Goal: Information Seeking & Learning: Find contact information

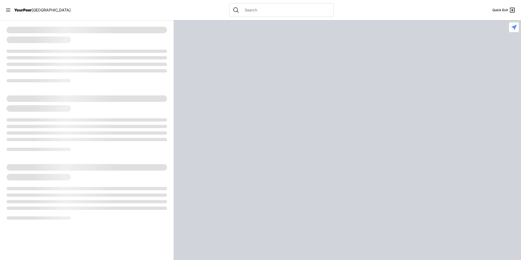
select select "recentlyUpdated"
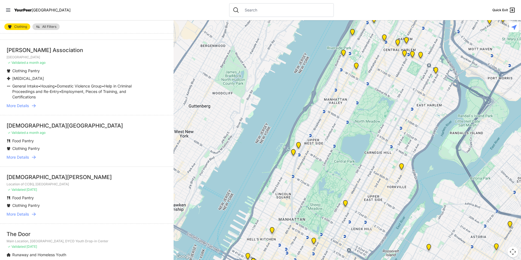
scroll to position [218, 0]
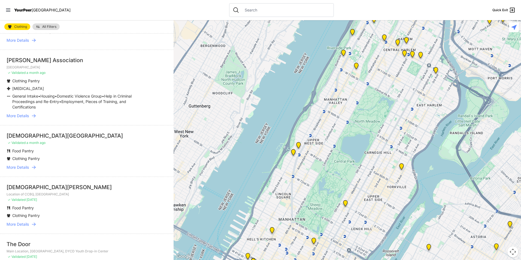
click at [34, 165] on icon at bounding box center [33, 167] width 5 height 5
click at [20, 165] on span "More Details" at bounding box center [18, 167] width 22 height 5
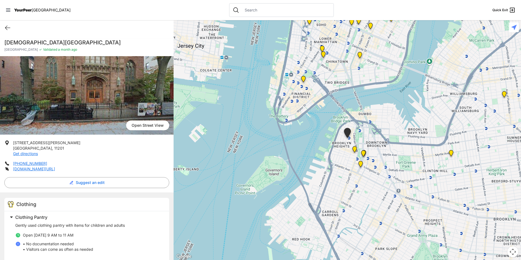
drag, startPoint x: 4, startPoint y: 43, endPoint x: 101, endPoint y: 41, distance: 96.7
click at [101, 41] on h1 "[DEMOGRAPHIC_DATA][GEOGRAPHIC_DATA]" at bounding box center [86, 43] width 165 height 8
drag, startPoint x: 101, startPoint y: 41, endPoint x: 93, endPoint y: 44, distance: 8.9
copy h1 "[DEMOGRAPHIC_DATA][GEOGRAPHIC_DATA]"
drag, startPoint x: 13, startPoint y: 142, endPoint x: 41, endPoint y: 147, distance: 28.9
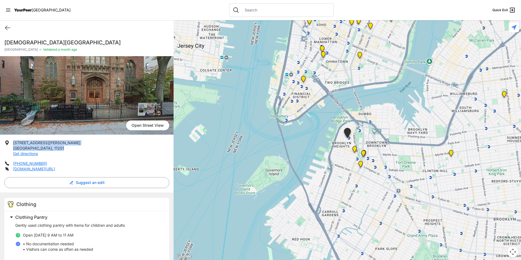
click at [41, 147] on p "[STREET_ADDRESS][PERSON_NAME] Get directions" at bounding box center [46, 148] width 67 height 16
drag, startPoint x: 41, startPoint y: 147, endPoint x: 32, endPoint y: 148, distance: 9.6
copy p "[STREET_ADDRESS][PERSON_NAME]"
click at [7, 26] on icon at bounding box center [7, 28] width 5 height 4
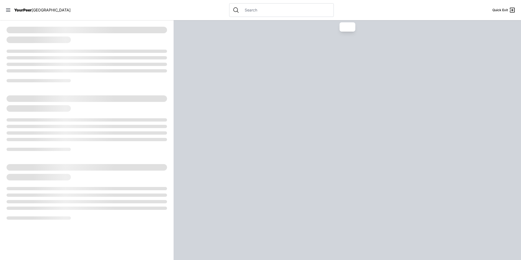
select select "recentlyUpdated"
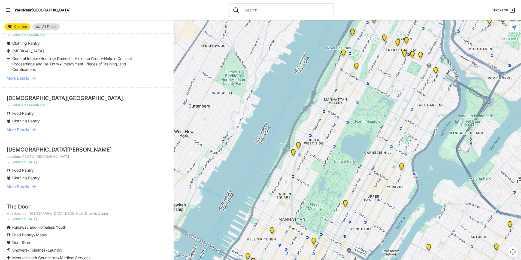
scroll to position [272, 0]
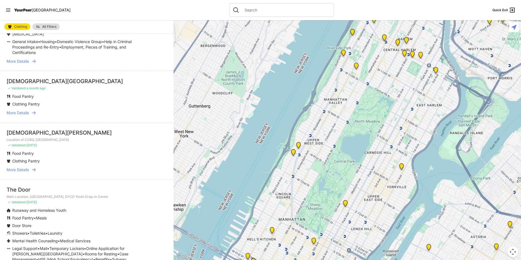
click at [32, 167] on icon at bounding box center [33, 169] width 5 height 5
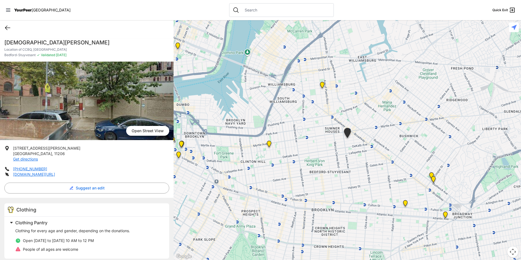
click at [7, 27] on icon at bounding box center [7, 28] width 7 height 7
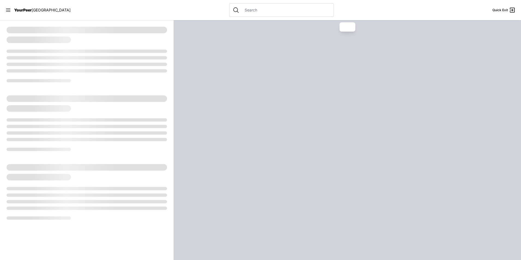
select select "recentlyUpdated"
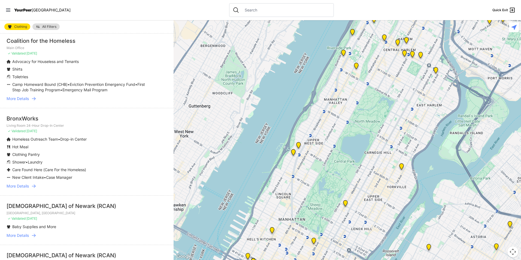
scroll to position [872, 0]
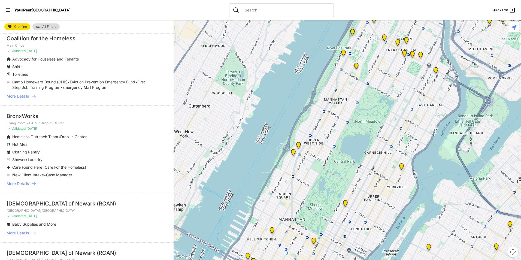
click at [25, 181] on span "More Details" at bounding box center [18, 183] width 22 height 5
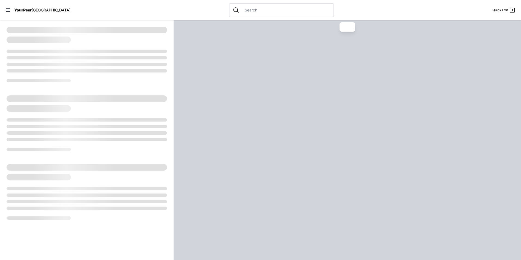
select select "recentlyUpdated"
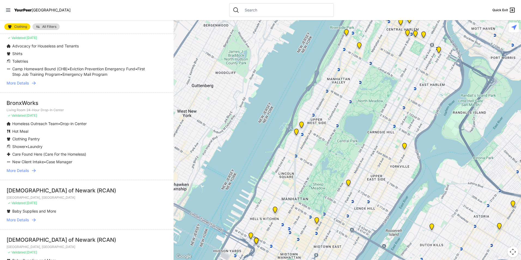
scroll to position [899, 0]
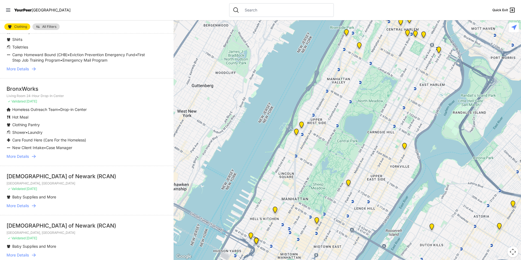
click at [10, 155] on span "More Details" at bounding box center [18, 156] width 22 height 5
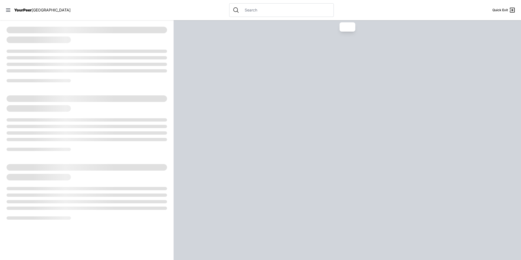
select select "recentlyUpdated"
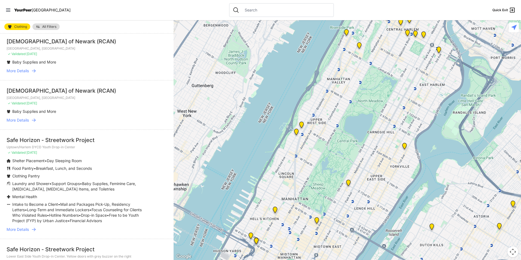
scroll to position [1063, 0]
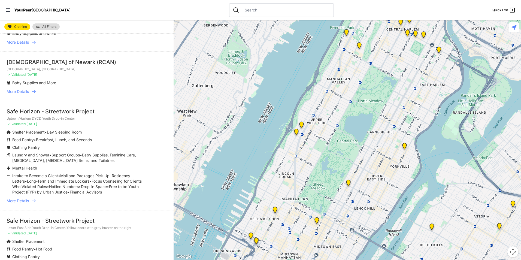
click at [32, 198] on icon at bounding box center [33, 200] width 5 height 5
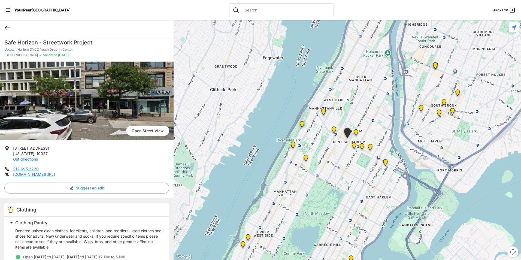
click at [7, 26] on icon at bounding box center [7, 28] width 7 height 7
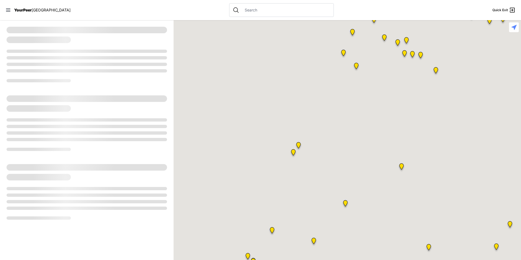
select select "recentlyUpdated"
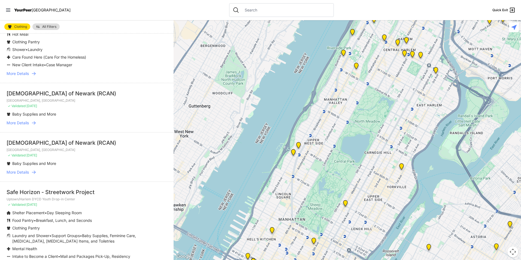
scroll to position [1063, 0]
